Goal: Task Accomplishment & Management: Use online tool/utility

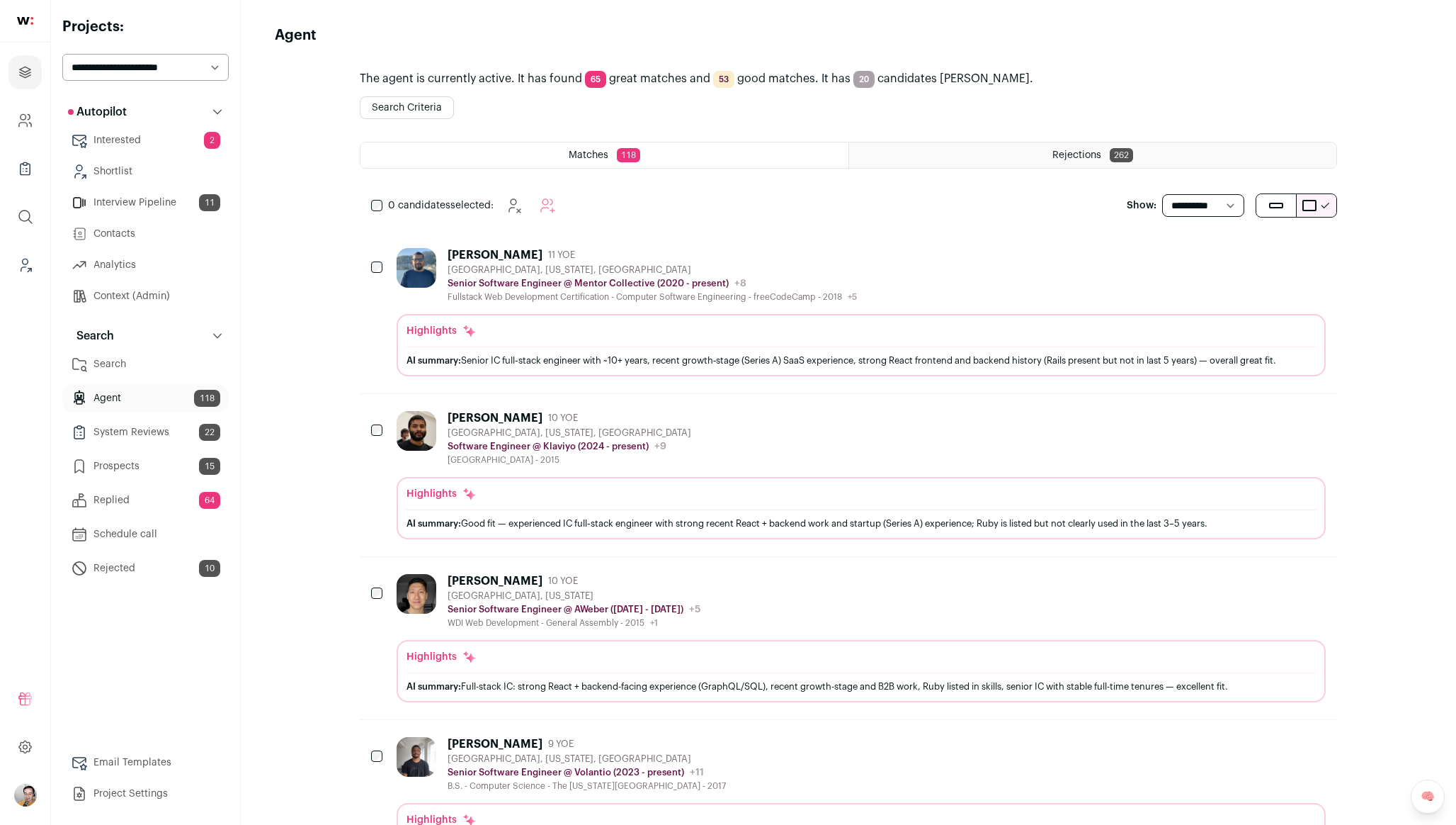
click at [773, 280] on div "Senior Software Engineer @ Mentor Collective (2020 - present) Mentor Collective…" at bounding box center [653, 283] width 410 height 14
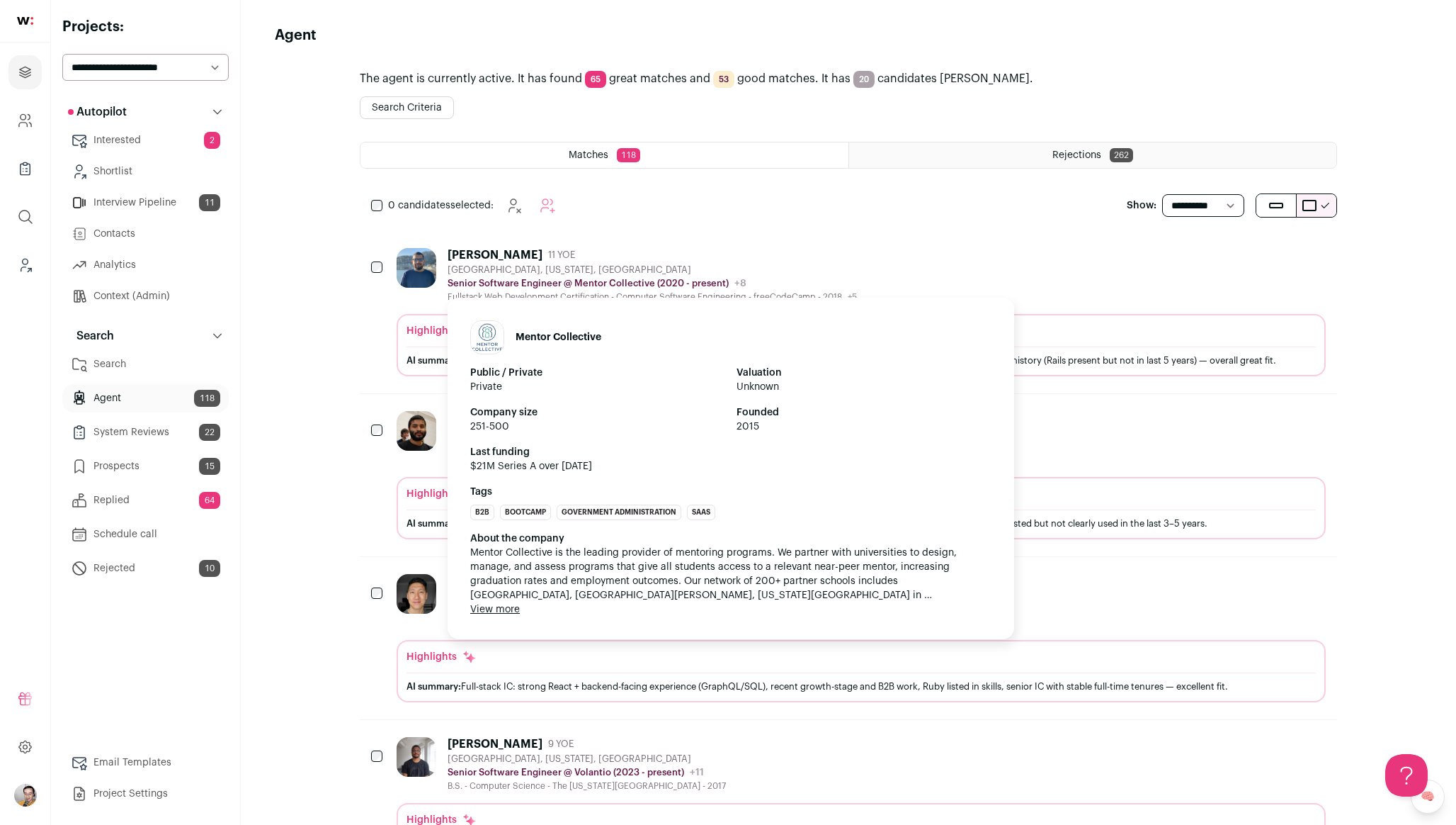
click at [708, 305] on div "Mentor Collective Public / Private Private Valuation Unknown Company size 251-5…" at bounding box center [731, 468] width 567 height 341
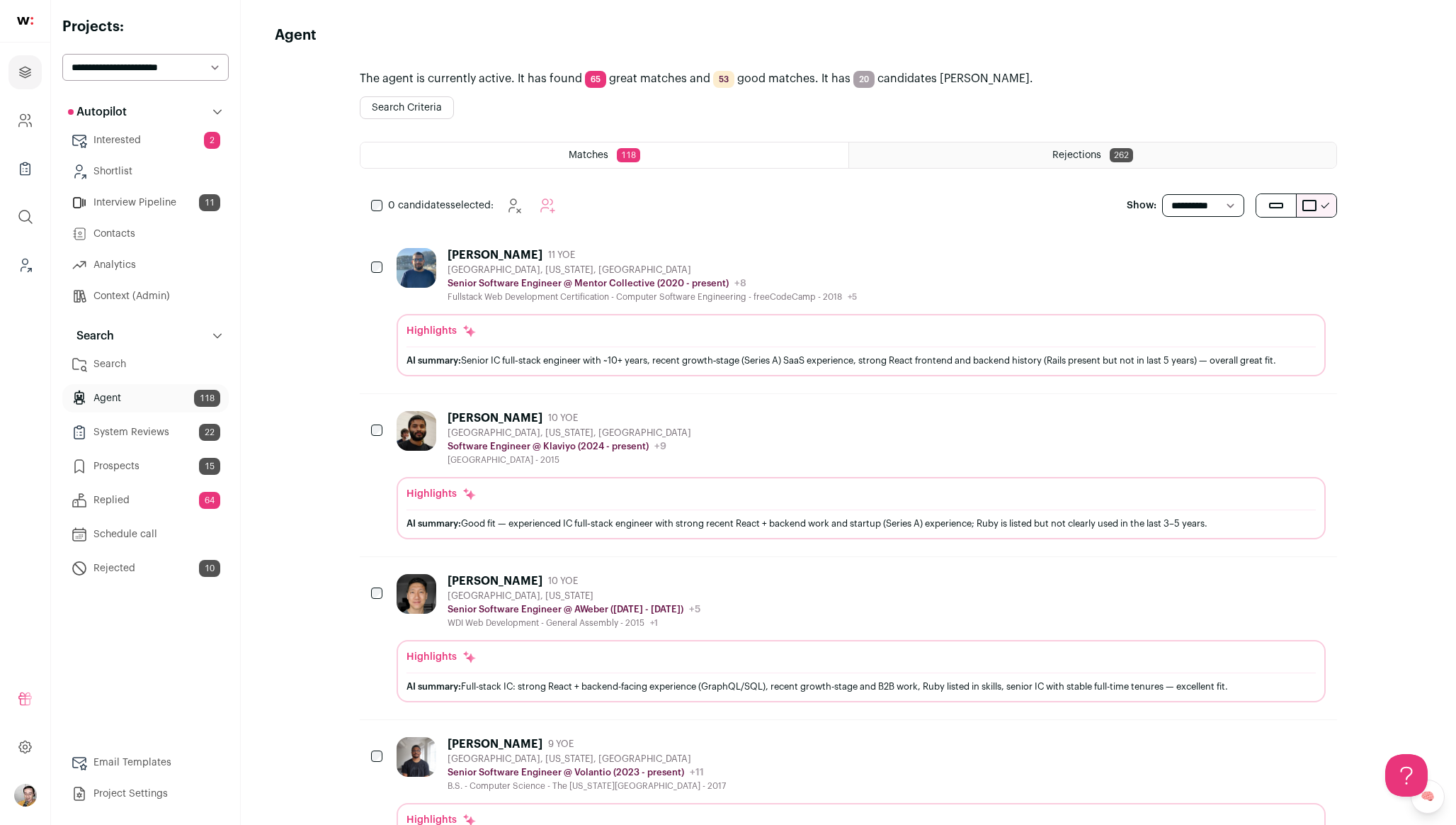
click at [182, 72] on select "**********" at bounding box center [145, 66] width 166 height 27
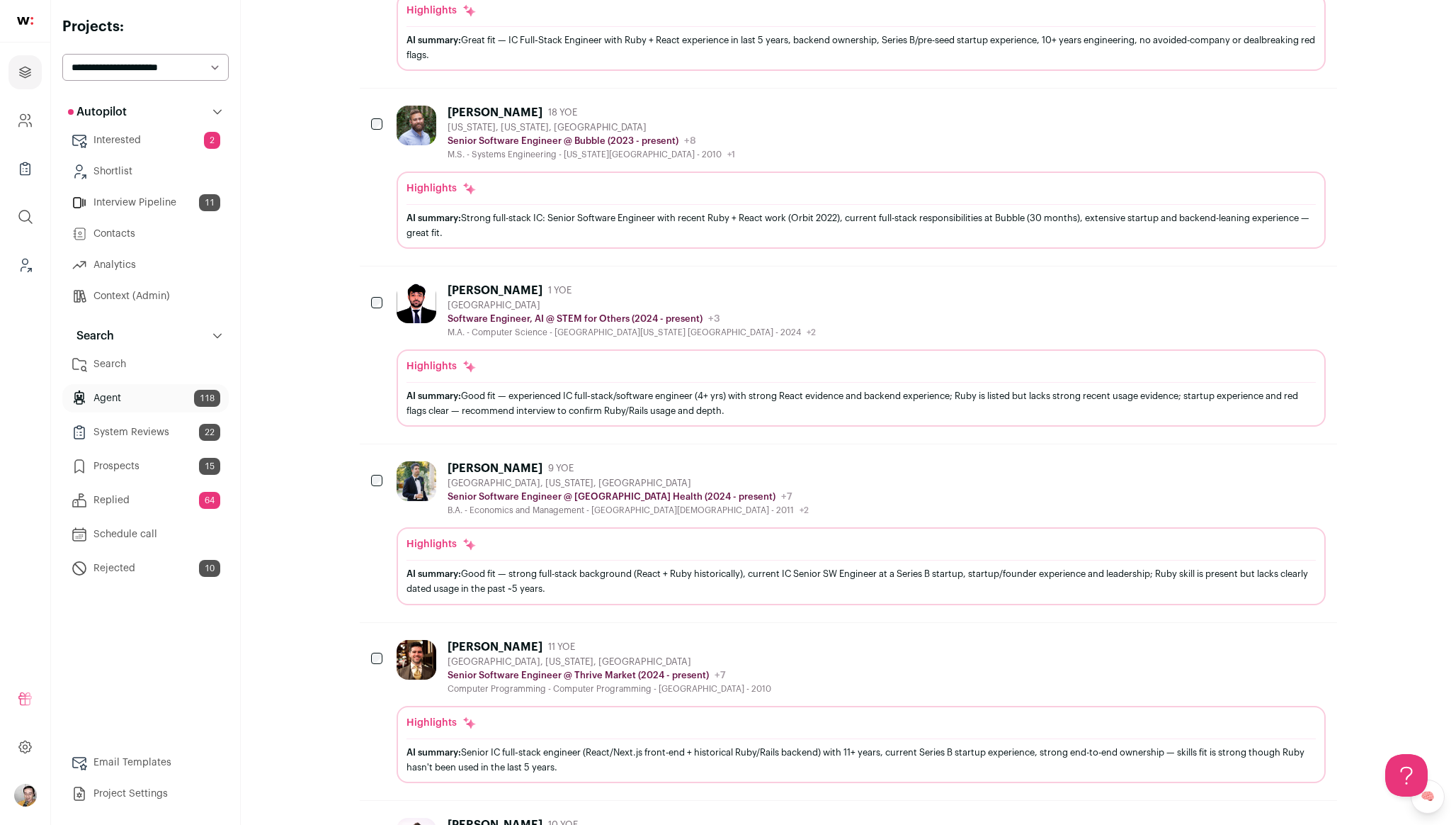
scroll to position [974, 0]
click at [830, 121] on div "[PERSON_NAME] 18 YOE [US_STATE], [US_STATE], [GEOGRAPHIC_DATA] Senior Software …" at bounding box center [862, 131] width 930 height 54
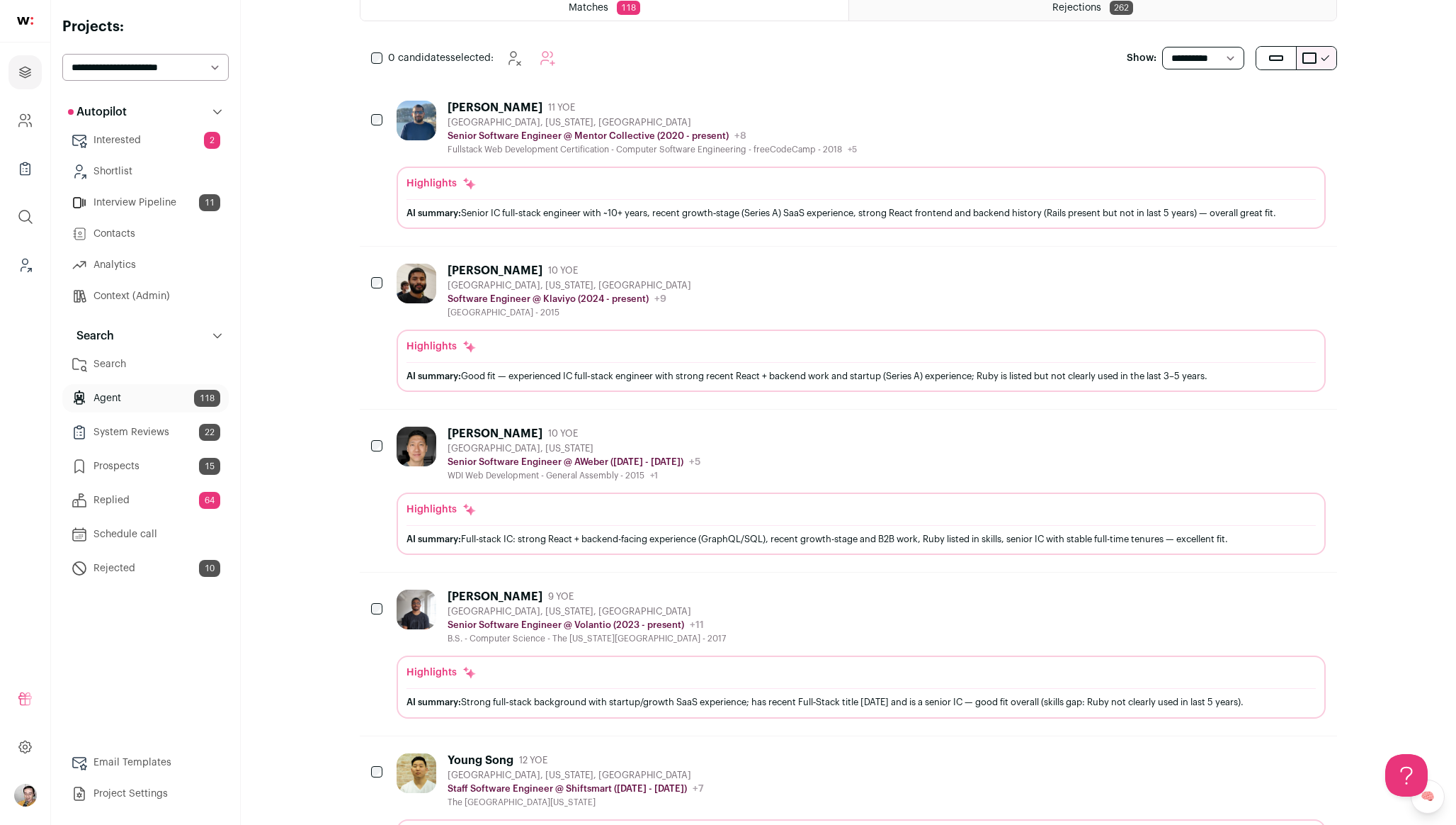
scroll to position [0, 0]
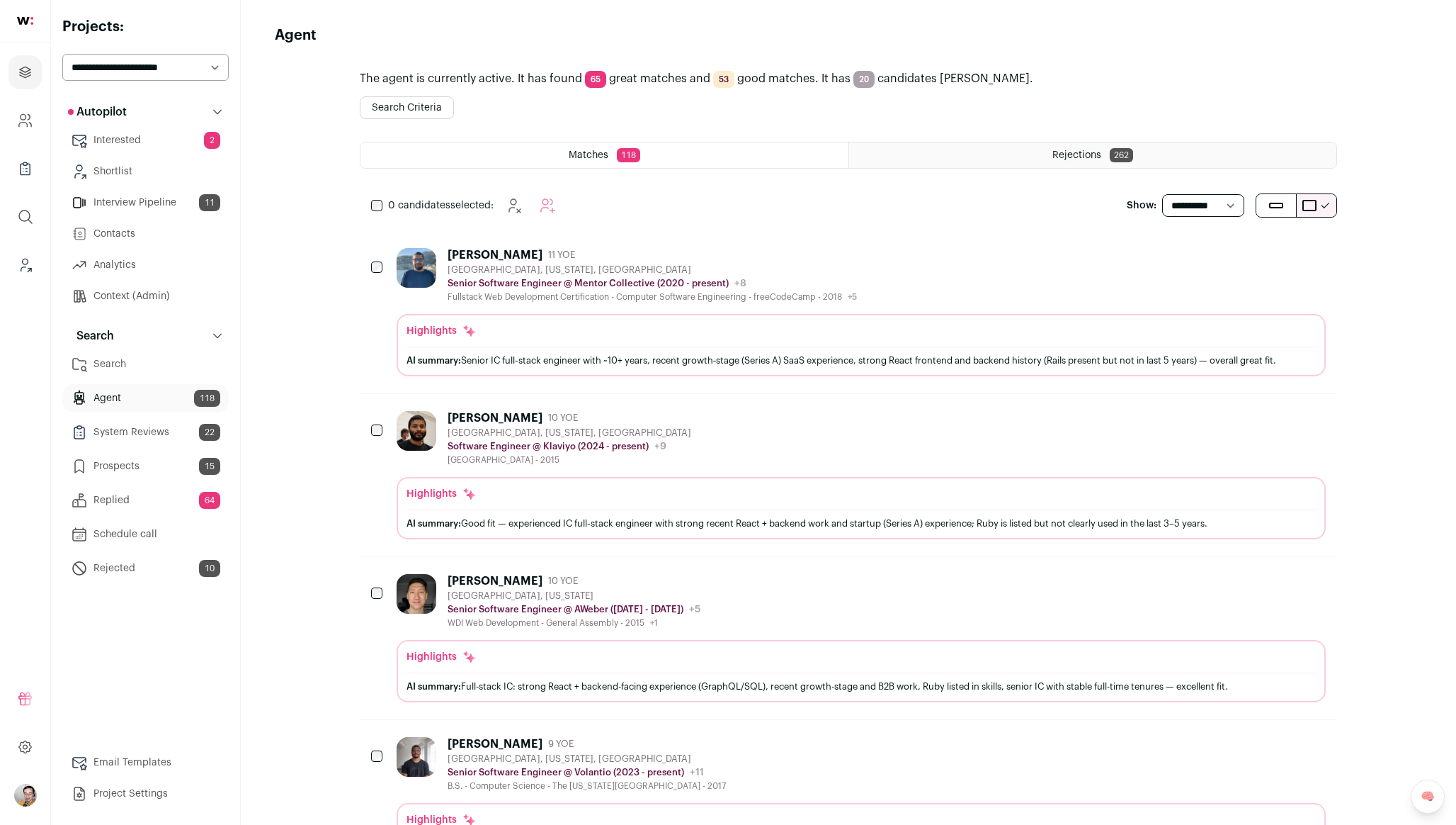
click at [984, 174] on div "Matches 118 Rejections 262" at bounding box center [849, 166] width 977 height 49
click at [990, 159] on div "Rejections 262" at bounding box center [1093, 155] width 488 height 26
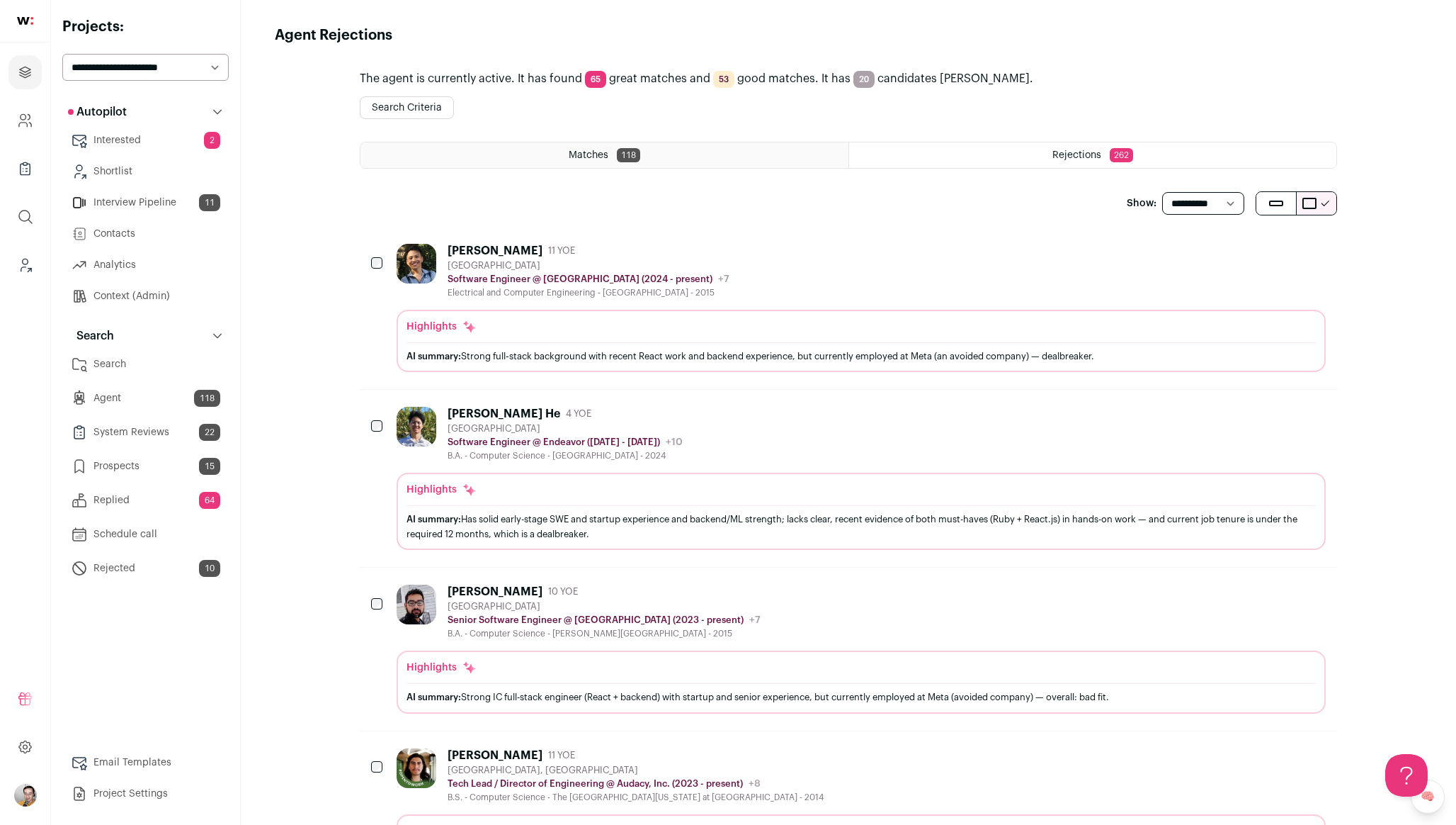
click at [567, 157] on div "Matches 118" at bounding box center [603, 155] width 488 height 26
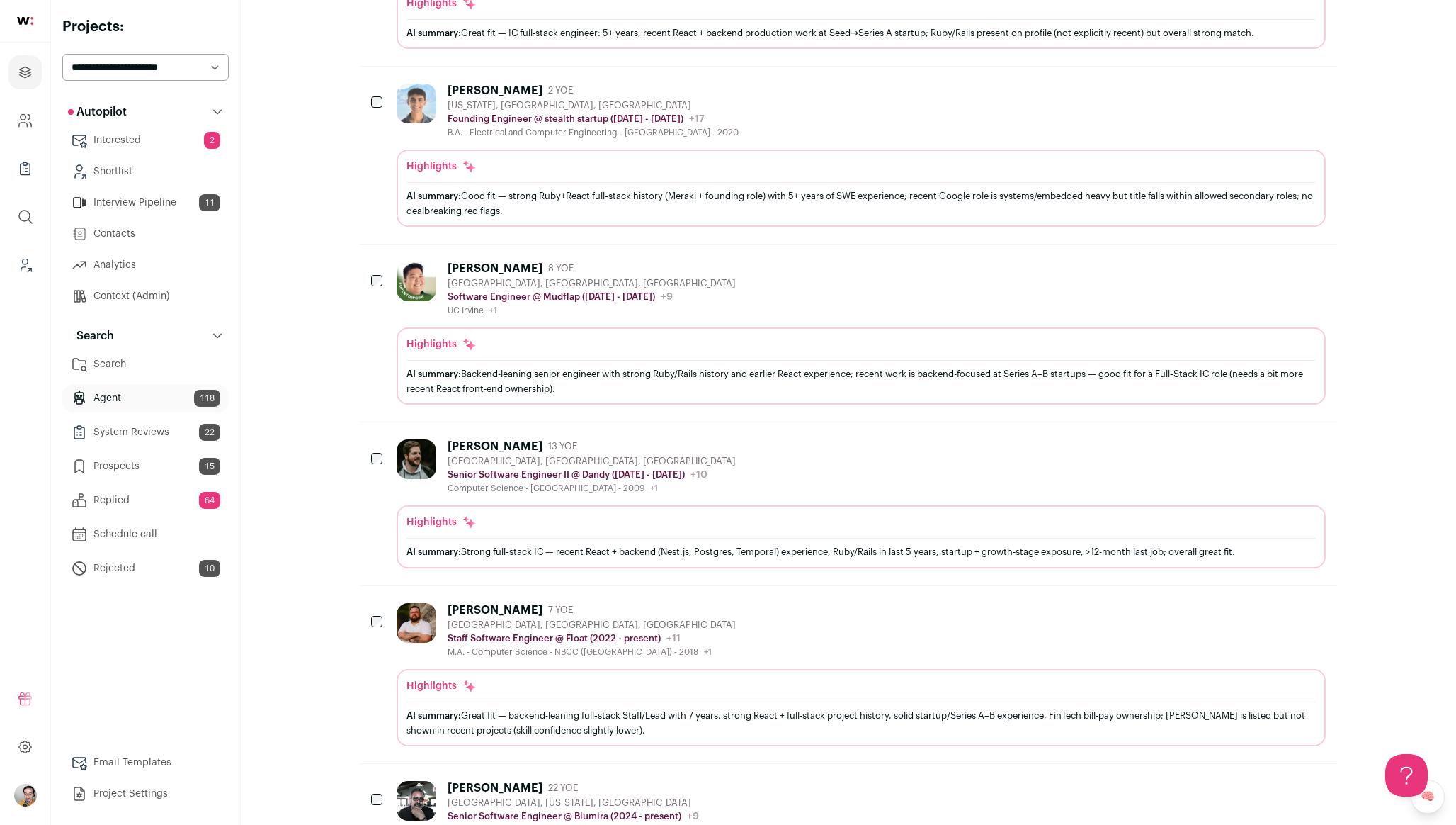
scroll to position [1295, 0]
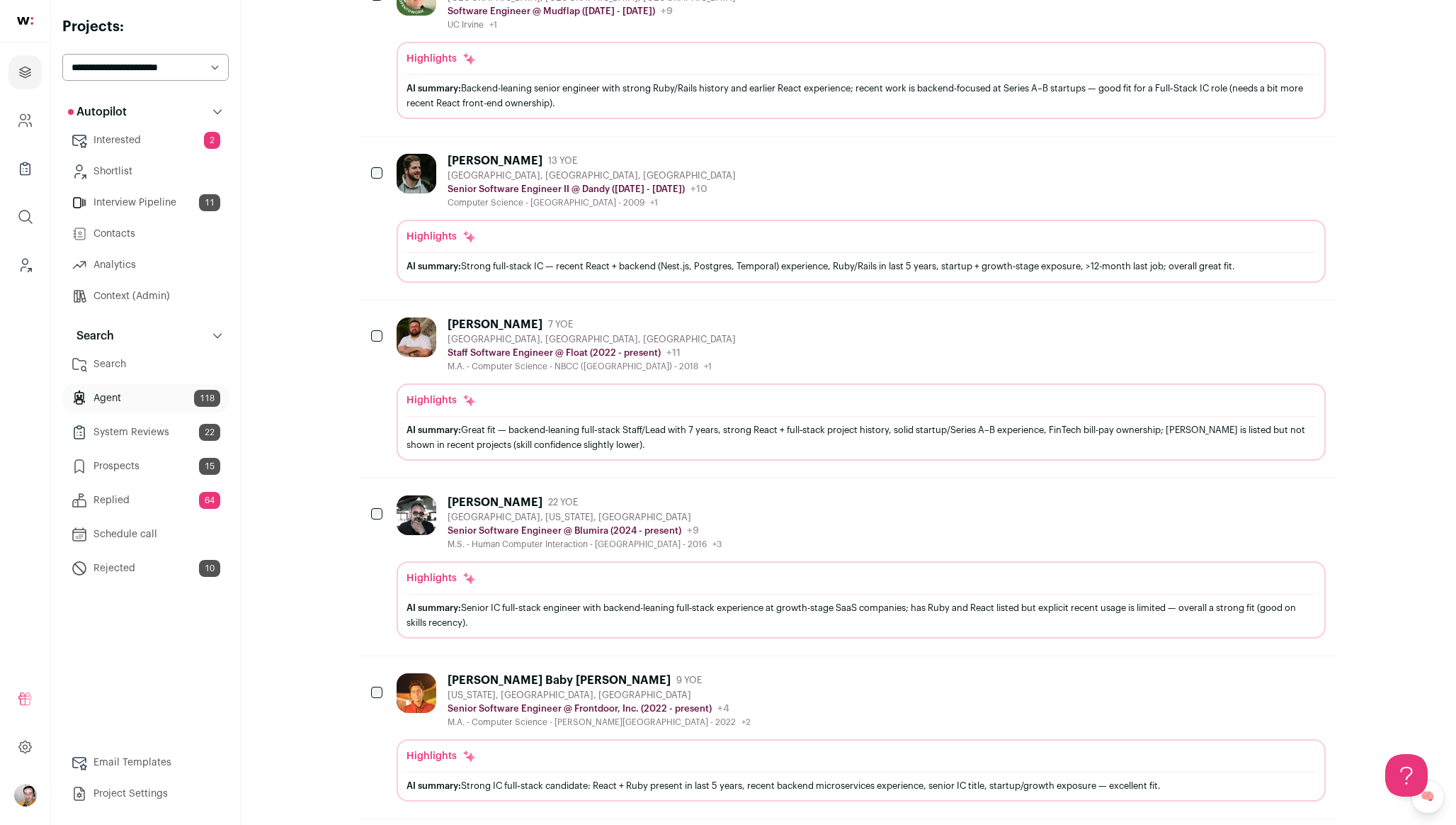
click at [777, 517] on div "[PERSON_NAME] 22 YOE [GEOGRAPHIC_DATA], [US_STATE], [GEOGRAPHIC_DATA] Senior So…" at bounding box center [862, 522] width 930 height 54
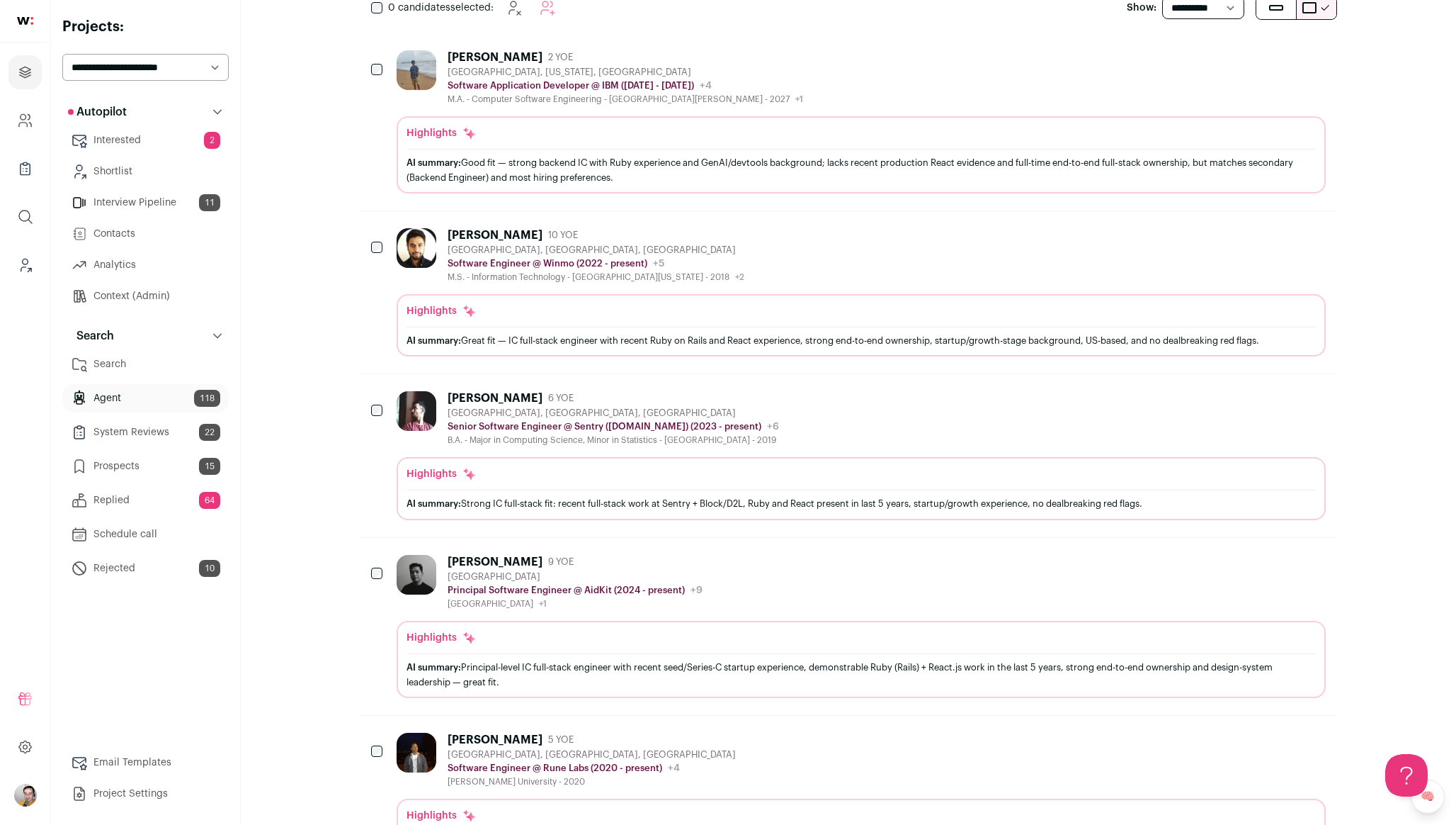
scroll to position [0, 0]
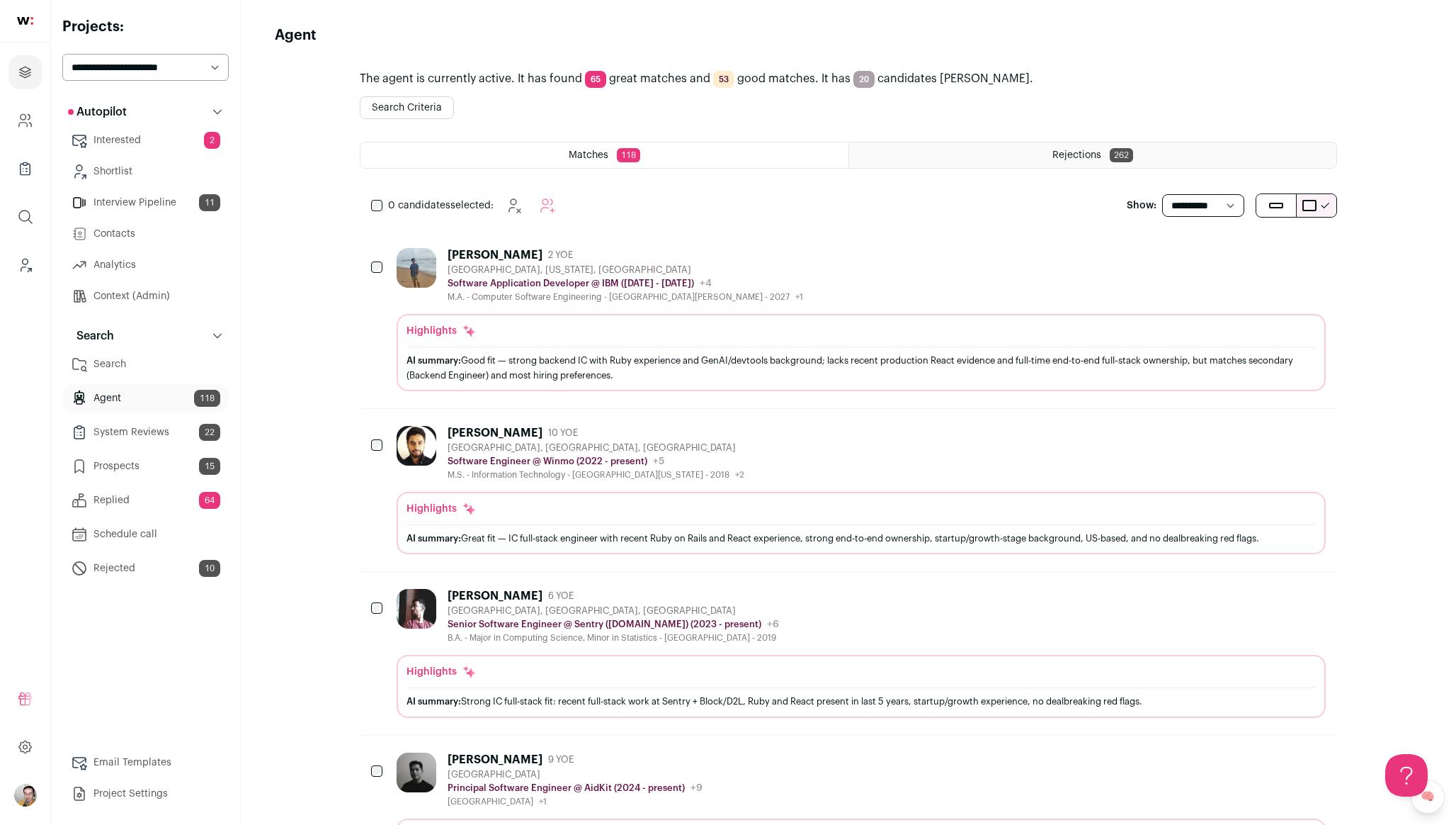
click at [131, 401] on link "Agent 118" at bounding box center [145, 398] width 166 height 29
click at [394, 103] on button "Search Criteria" at bounding box center [407, 107] width 94 height 23
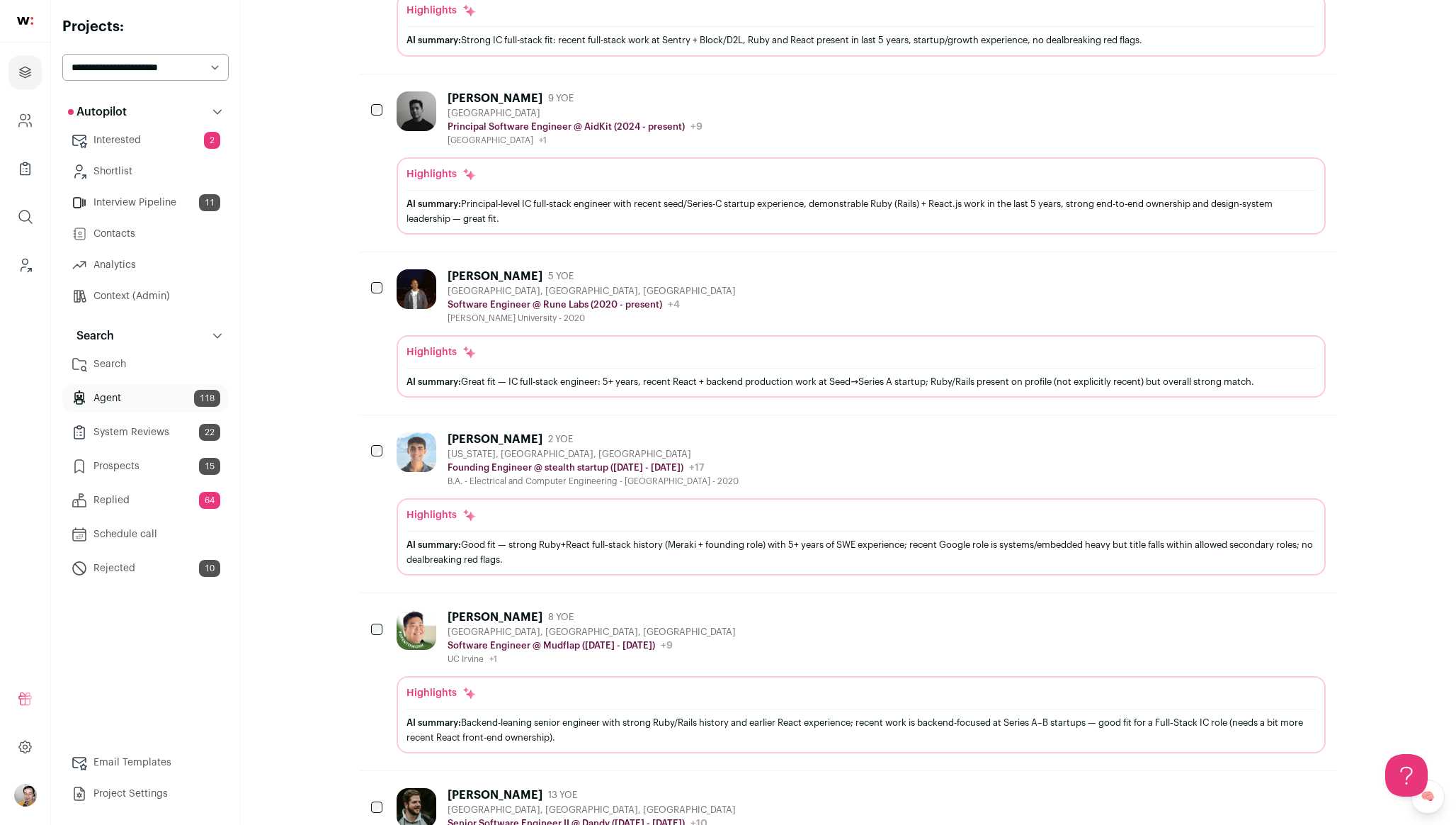
scroll to position [868, 0]
